Goal: Information Seeking & Learning: Learn about a topic

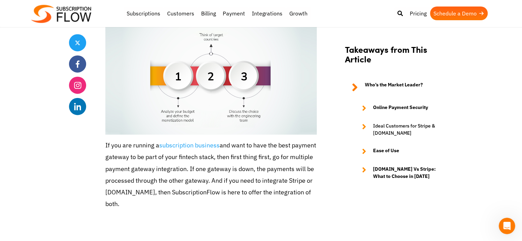
scroll to position [1726, 0]
click at [253, 140] on p "If you are running a subscription business and want to have the best payment ga…" at bounding box center [211, 175] width 212 height 70
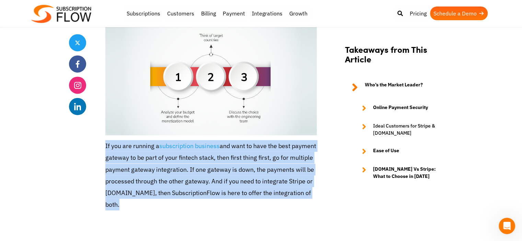
click at [253, 140] on p "If you are running a subscription business and want to have the best payment ga…" at bounding box center [211, 175] width 212 height 70
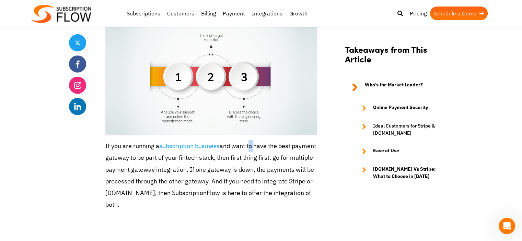
click at [253, 140] on p "If you are running a subscription business and want to have the best payment ga…" at bounding box center [211, 175] width 212 height 70
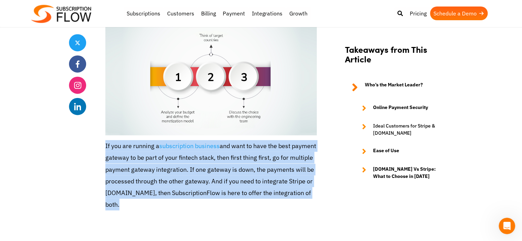
click at [253, 140] on p "If you are running a subscription business and want to have the best payment ga…" at bounding box center [211, 175] width 212 height 70
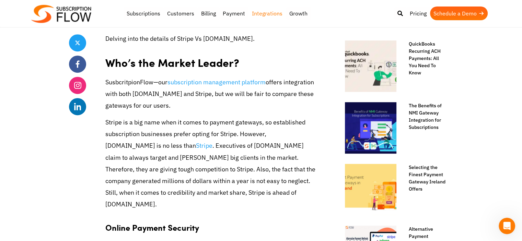
scroll to position [386, 0]
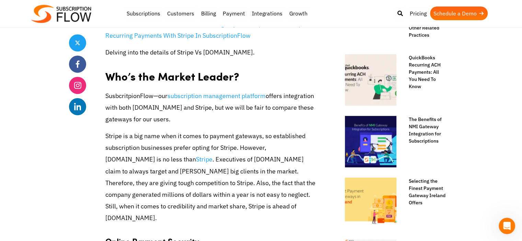
click at [216, 79] on strong "Who’s the Market Leader?" at bounding box center [172, 76] width 134 height 16
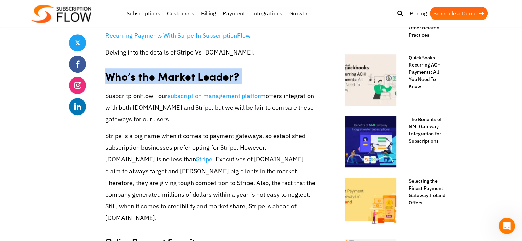
click at [216, 79] on strong "Who’s the Market Leader?" at bounding box center [172, 76] width 134 height 16
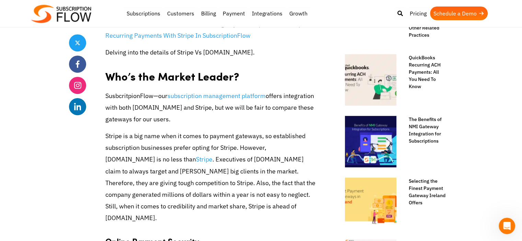
click at [210, 136] on p "Stripe is a big name when it comes to payment gateways, so established subscrip…" at bounding box center [211, 177] width 212 height 94
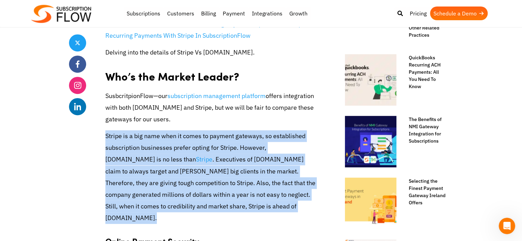
click at [210, 136] on p "Stripe is a big name when it comes to payment gateways, so established subscrip…" at bounding box center [211, 177] width 212 height 94
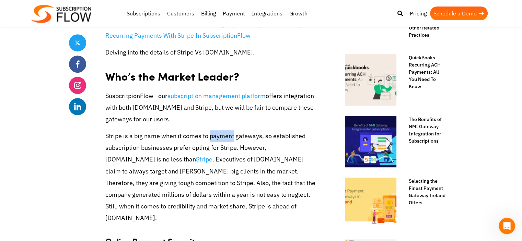
click at [210, 136] on p "Stripe is a big name when it comes to payment gateways, so established subscrip…" at bounding box center [211, 177] width 212 height 94
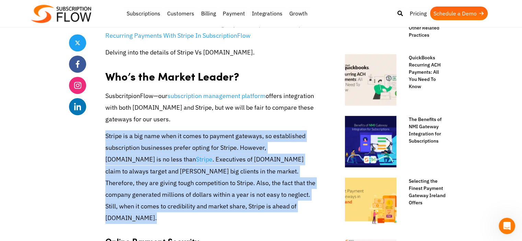
click at [210, 136] on p "Stripe is a big name when it comes to payment gateways, so established subscrip…" at bounding box center [211, 177] width 212 height 94
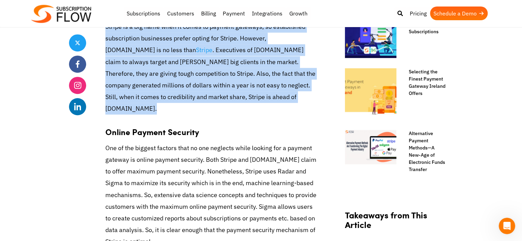
scroll to position [501, 0]
